Goal: Task Accomplishment & Management: Manage account settings

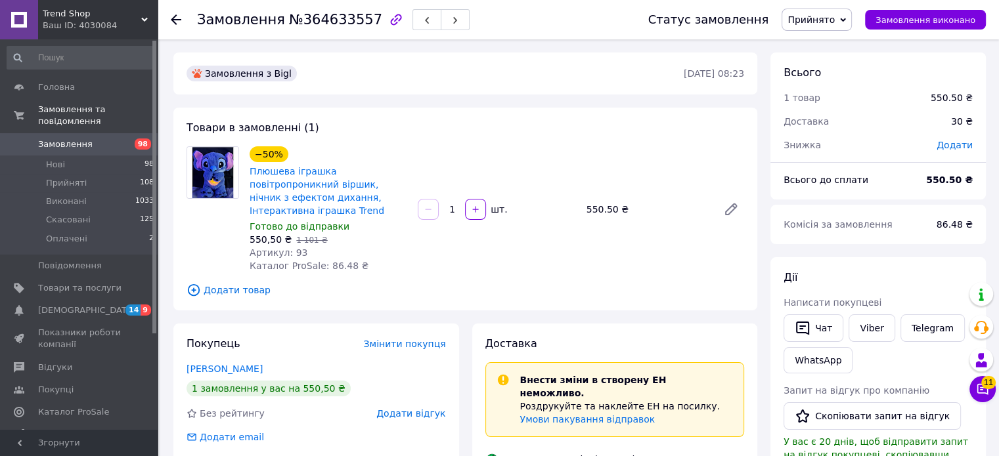
click at [89, 139] on span "Замовлення" at bounding box center [79, 145] width 83 height 12
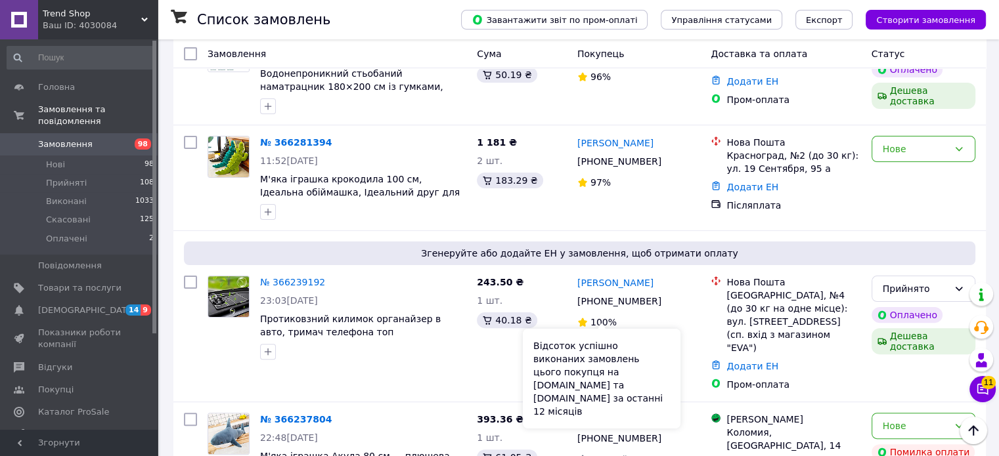
scroll to position [394, 0]
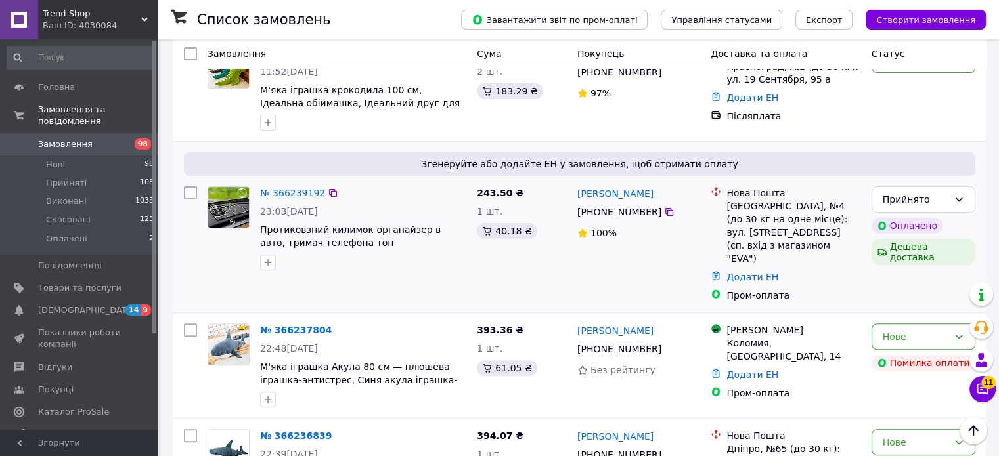
drag, startPoint x: 752, startPoint y: 251, endPoint x: 744, endPoint y: 257, distance: 10.3
click at [744, 286] on div "Пром-оплата" at bounding box center [792, 295] width 139 height 18
click at [748, 272] on link "Додати ЕН" at bounding box center [752, 277] width 52 height 11
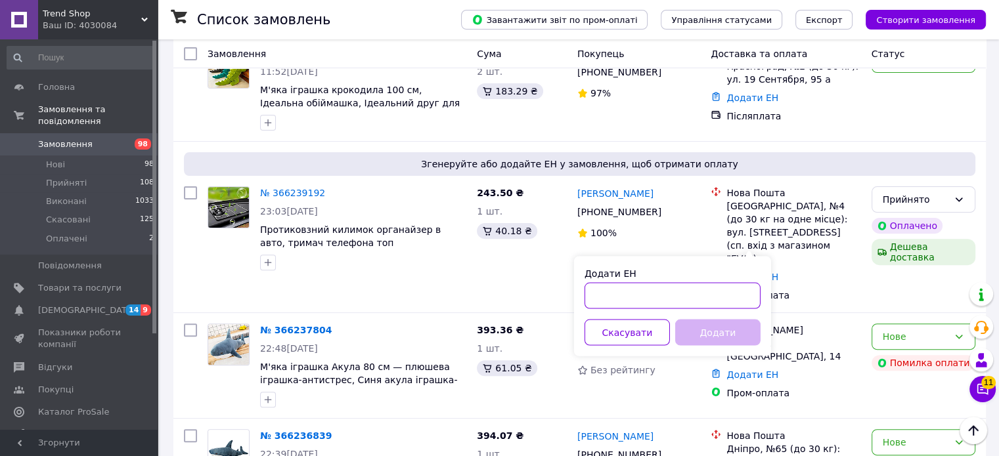
click at [701, 295] on input "Додати ЕН" at bounding box center [672, 295] width 176 height 26
paste input "20451269163258"
type input "20451269163258"
click at [709, 327] on button "Додати" at bounding box center [717, 332] width 85 height 26
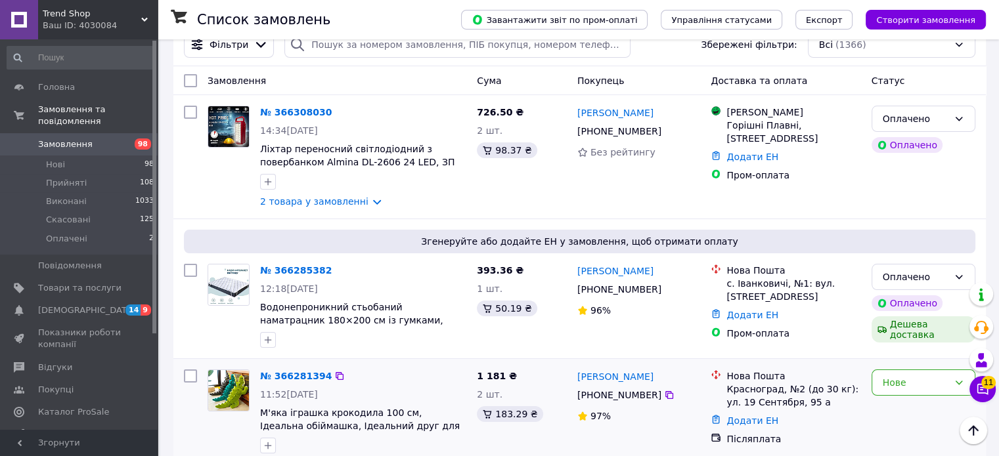
scroll to position [0, 0]
